Goal: Find specific page/section: Find specific page/section

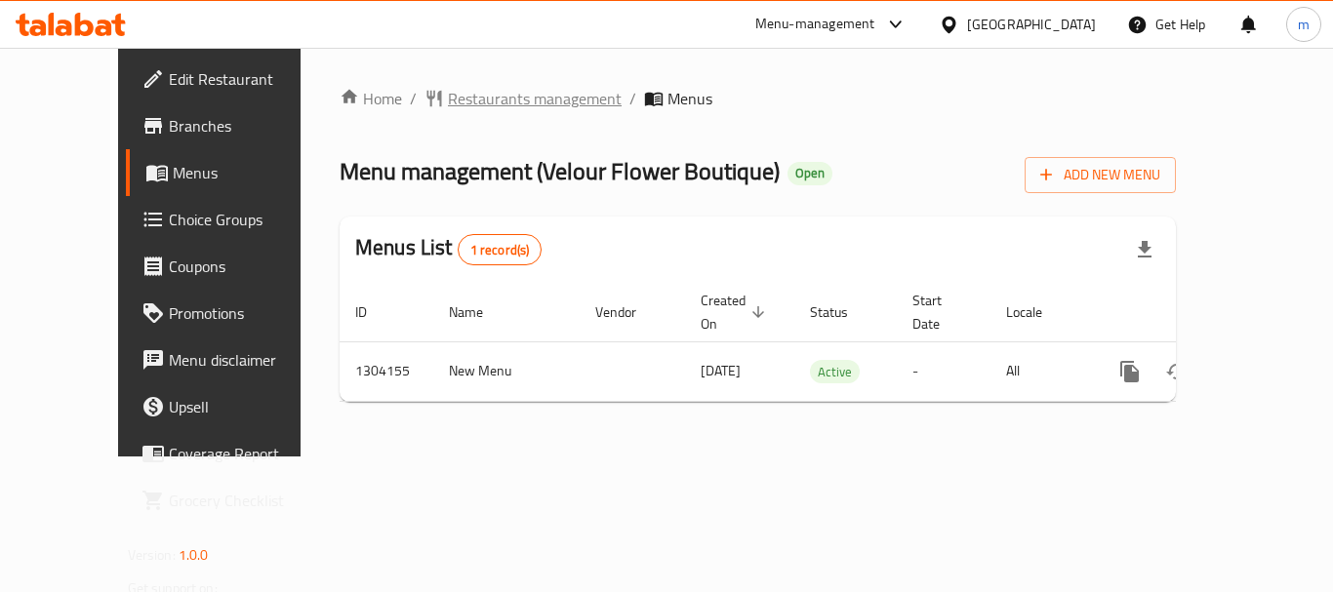
click at [448, 107] on span "Restaurants management" at bounding box center [535, 98] width 174 height 23
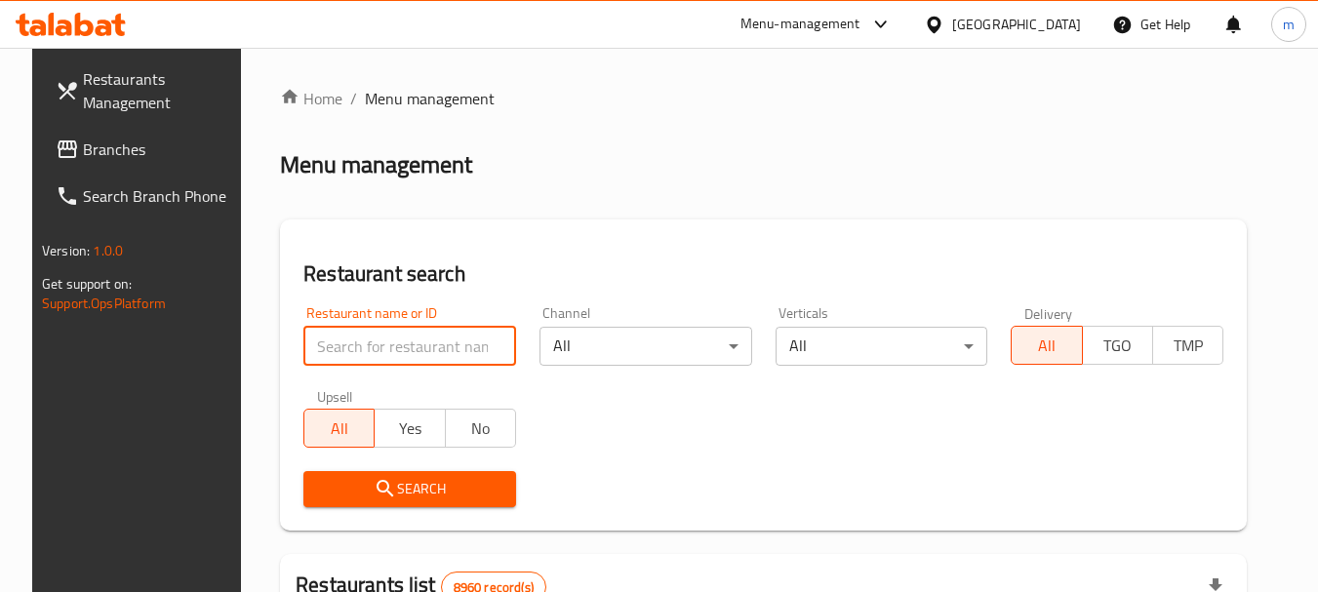
click at [376, 352] on input "search" at bounding box center [409, 346] width 213 height 39
paste input "703085"
type input "703085"
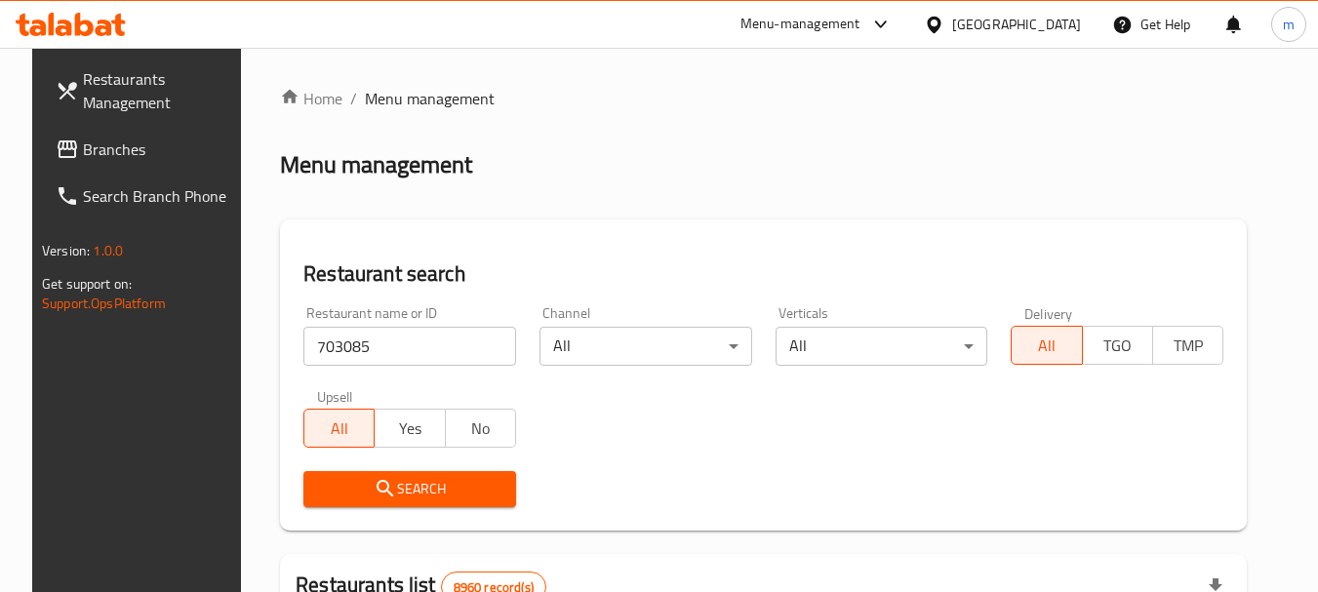
click at [340, 462] on div "Search" at bounding box center [410, 490] width 236 height 60
click at [348, 472] on button "Search" at bounding box center [409, 489] width 213 height 36
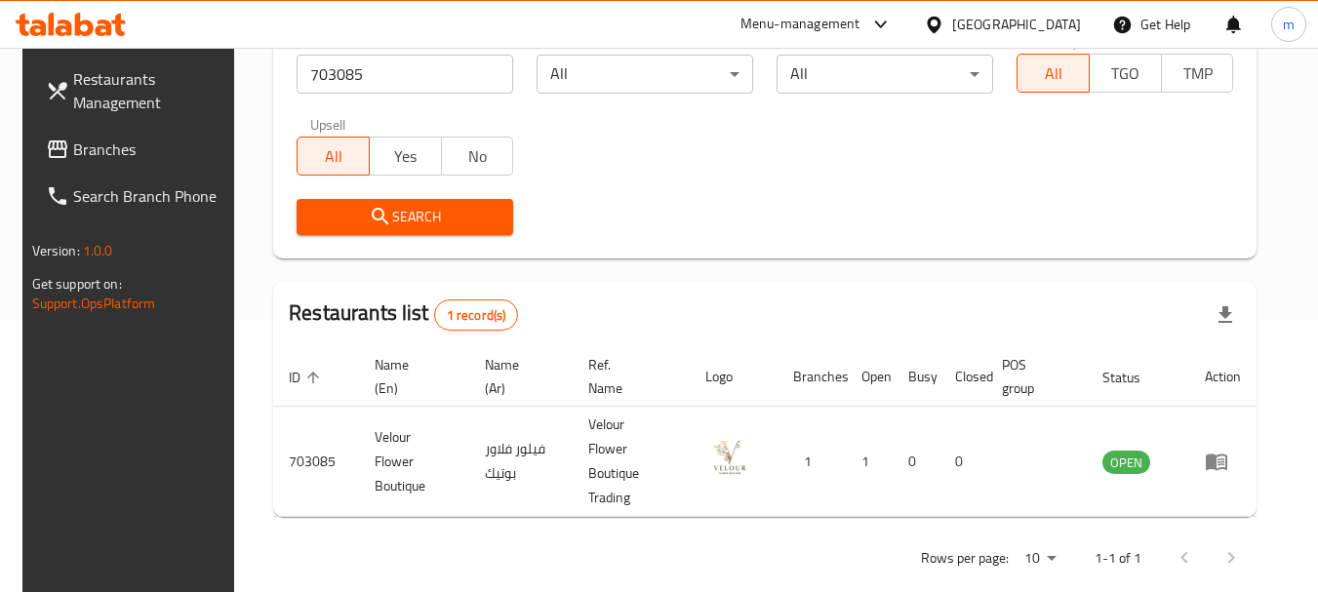
scroll to position [278, 0]
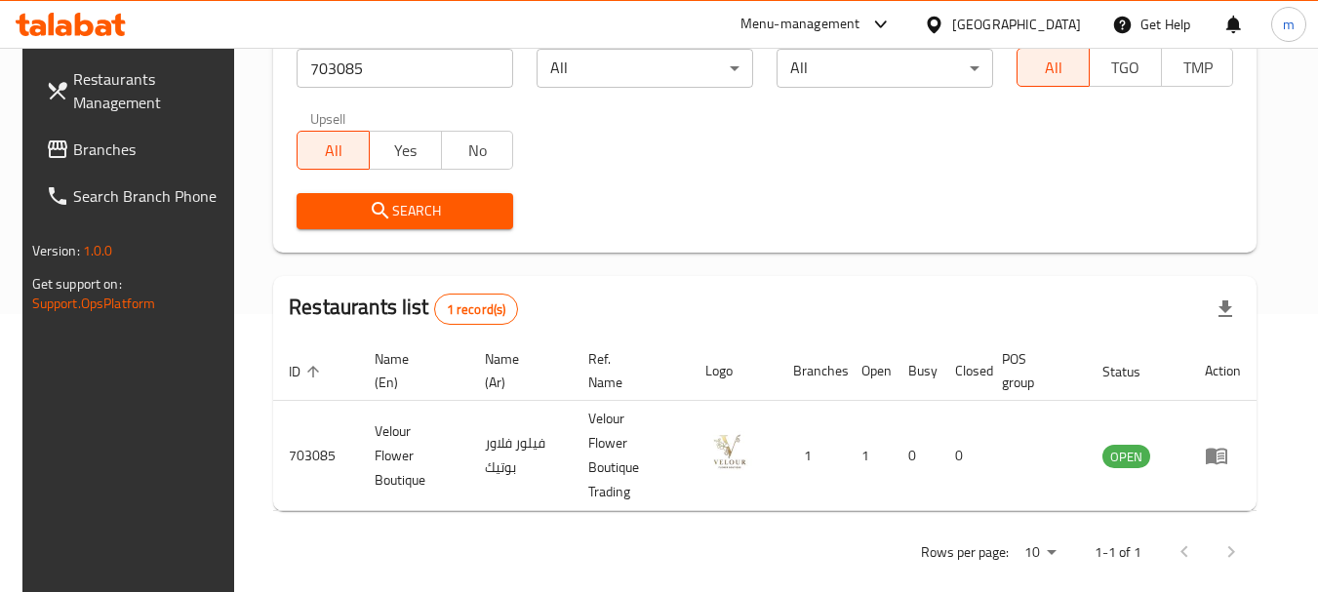
click at [73, 158] on span "Branches" at bounding box center [150, 149] width 154 height 23
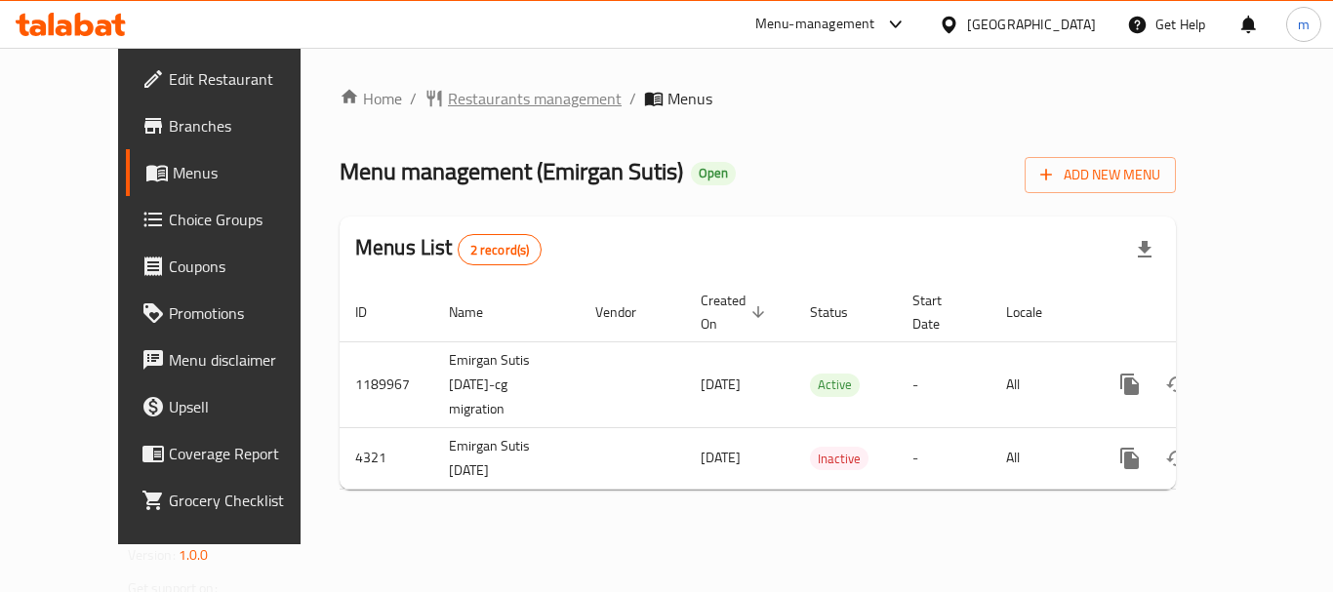
click at [448, 94] on span "Restaurants management" at bounding box center [535, 98] width 174 height 23
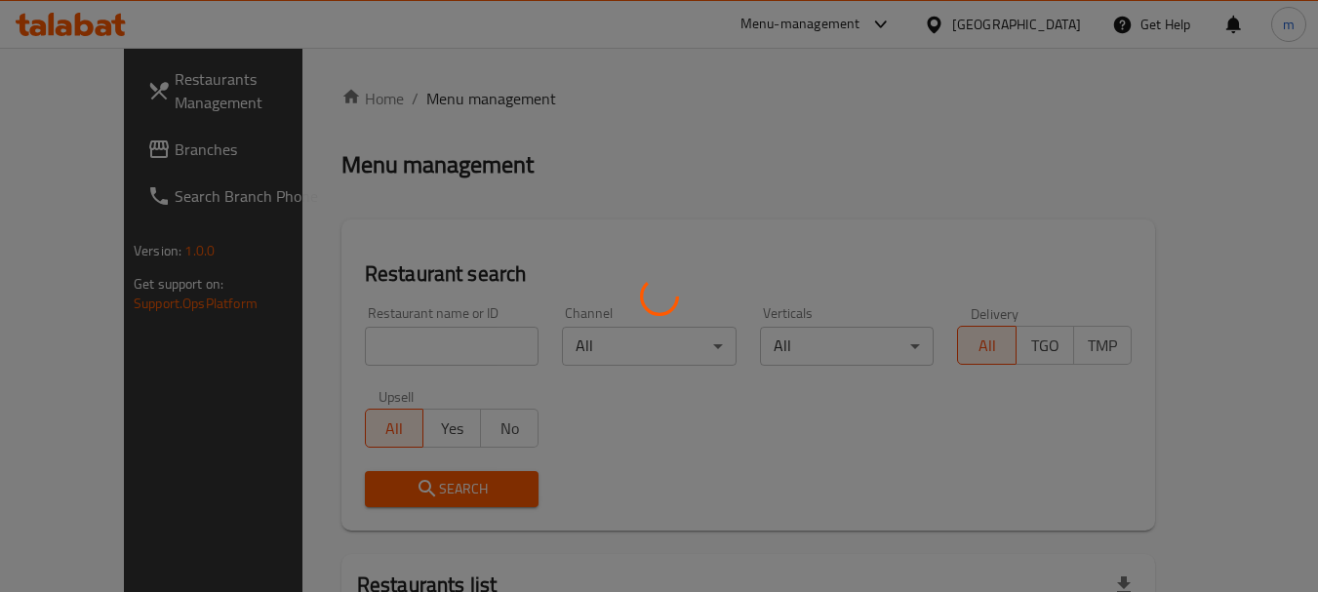
click at [386, 346] on div at bounding box center [659, 296] width 1318 height 592
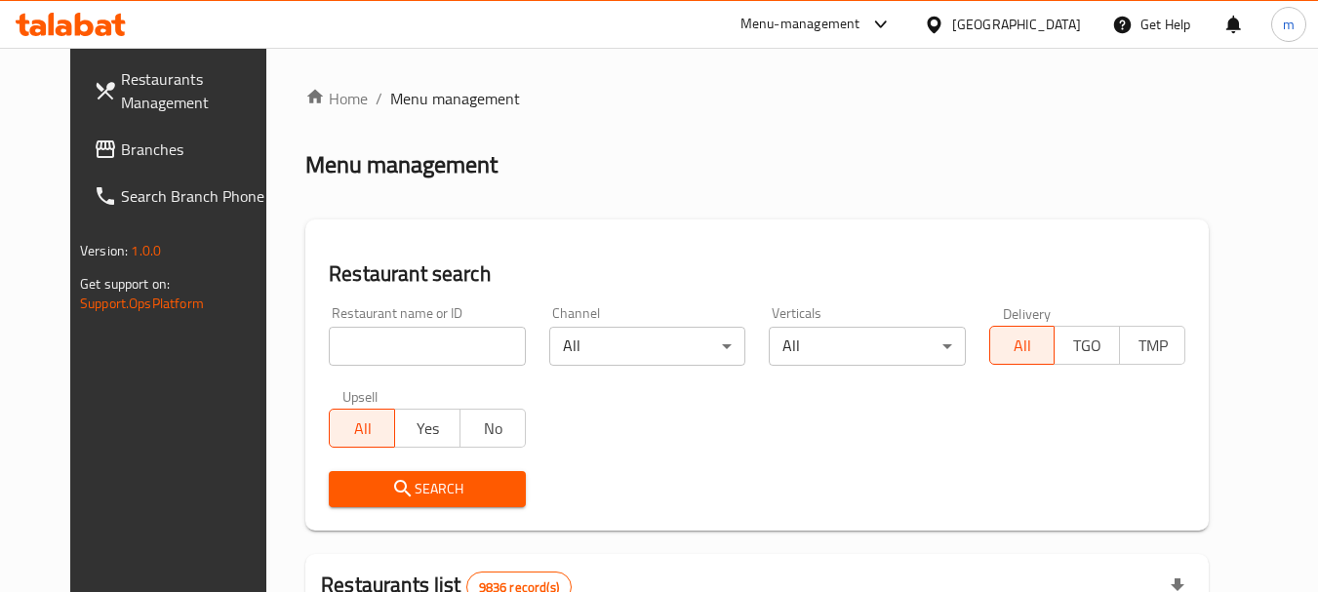
click at [386, 346] on div at bounding box center [659, 296] width 1318 height 592
click at [386, 346] on input "search" at bounding box center [427, 346] width 196 height 39
paste input "2744"
type input "2744"
click at [387, 499] on span "Search" at bounding box center [426, 489] width 165 height 24
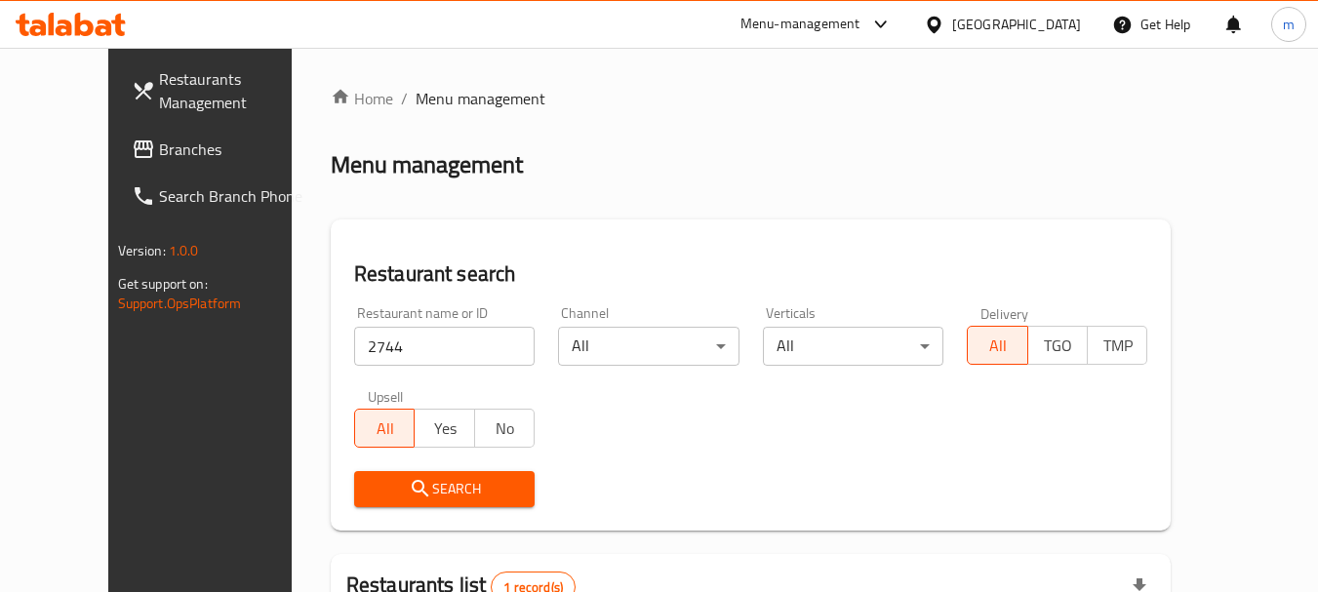
click at [387, 499] on span "Search" at bounding box center [444, 489] width 149 height 24
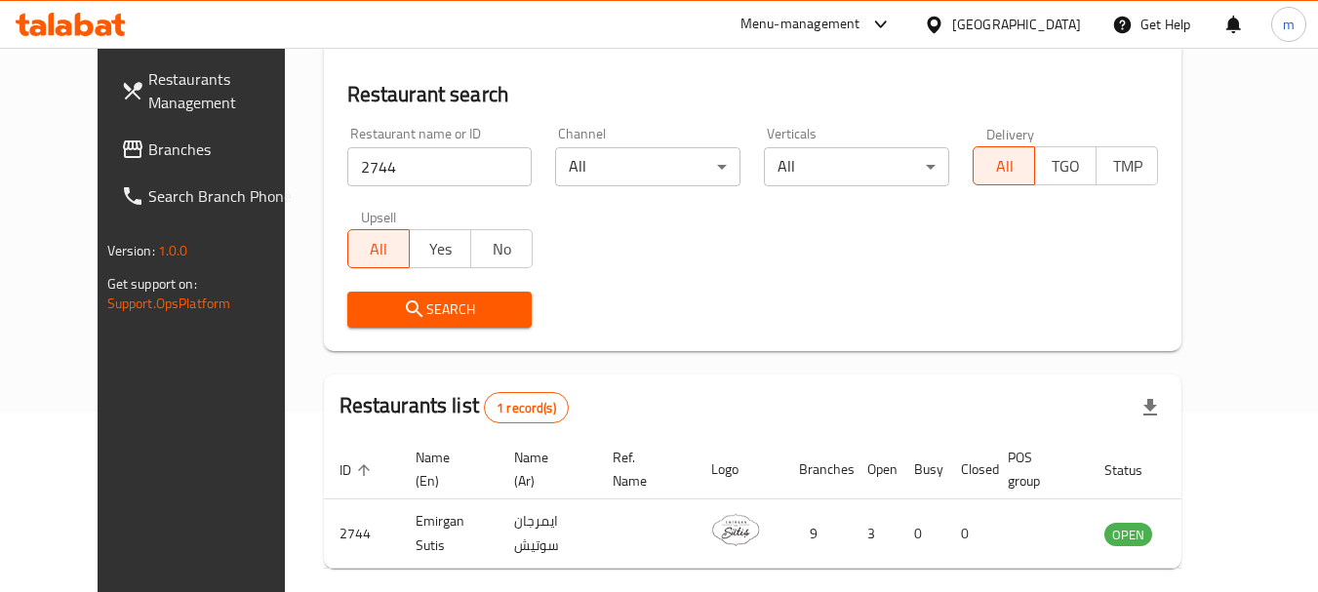
scroll to position [262, 0]
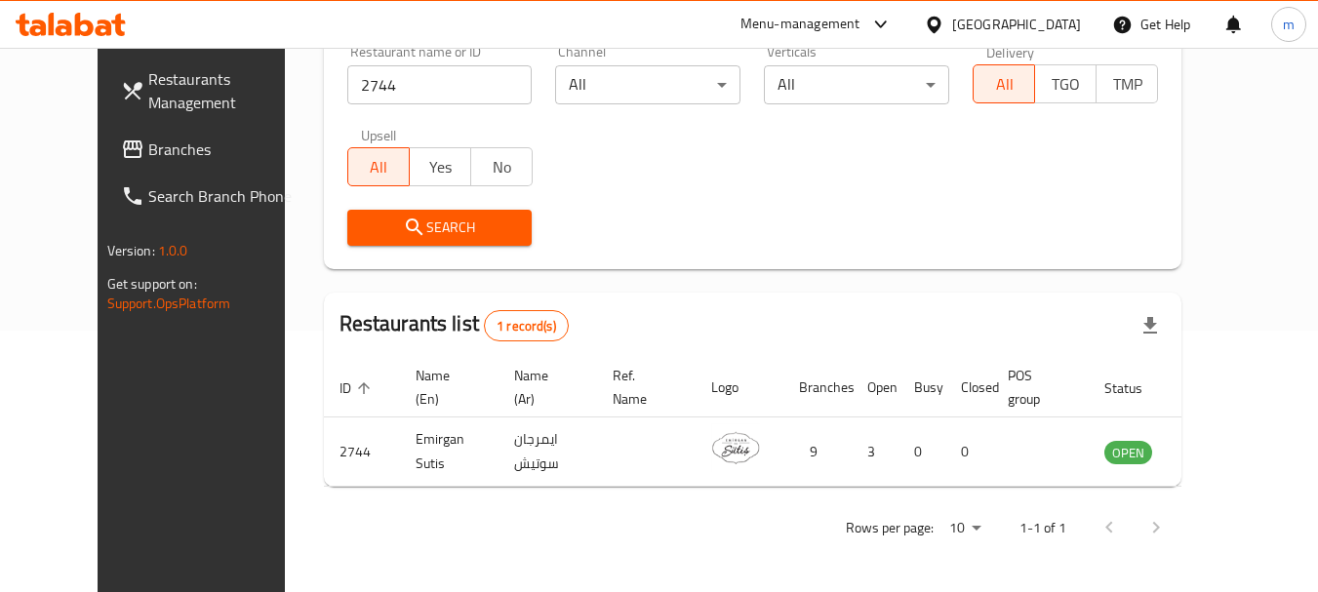
click at [148, 148] on span "Branches" at bounding box center [225, 149] width 154 height 23
